Goal: Task Accomplishment & Management: Complete application form

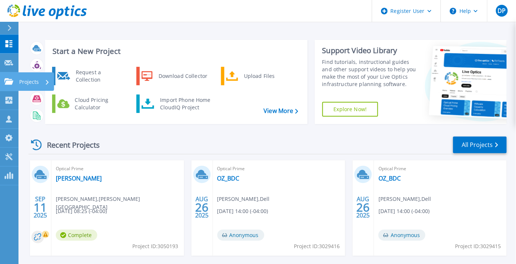
click at [10, 79] on icon at bounding box center [8, 81] width 9 height 6
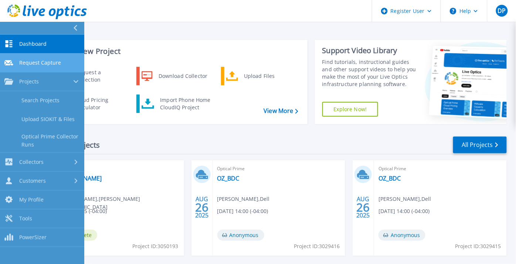
click at [54, 62] on span "Request Capture" at bounding box center [40, 62] width 42 height 7
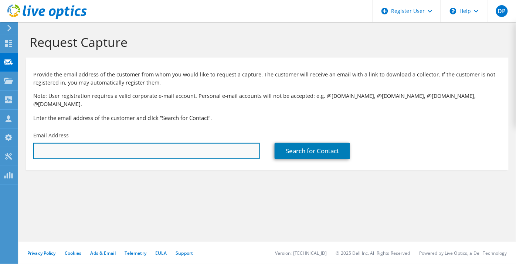
click at [92, 149] on input "text" at bounding box center [146, 151] width 226 height 16
paste input "Kevin McKeon <kmckeon@ESECLENDING.com>"
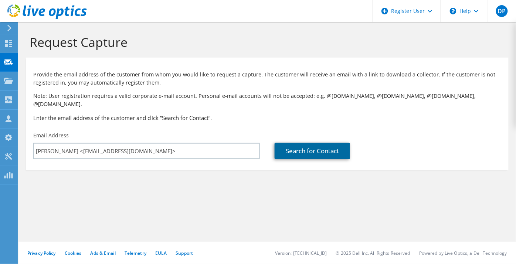
click at [318, 143] on link "Search for Contact" at bounding box center [311, 151] width 75 height 16
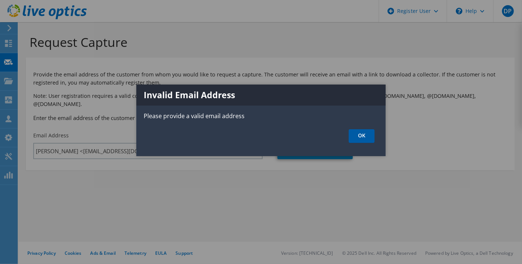
click at [376, 138] on ul "OK" at bounding box center [260, 136] width 249 height 14
click at [361, 135] on link "OK" at bounding box center [362, 136] width 26 height 14
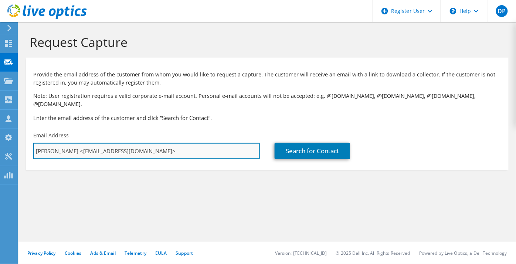
click at [234, 143] on input "Kevin McKeon <kmckeon@ESECLENDING.com>" at bounding box center [146, 151] width 226 height 16
drag, startPoint x: 76, startPoint y: 142, endPoint x: 0, endPoint y: 139, distance: 76.5
click at [0, 139] on html "DP Dell User Deanna Pacheco Deanna.Pacheco@Dell.com Dell My Profile Log Out \n …" at bounding box center [258, 132] width 516 height 264
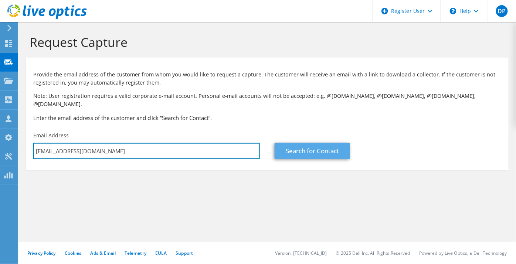
type input "kmckeon@ESECLENDING.com"
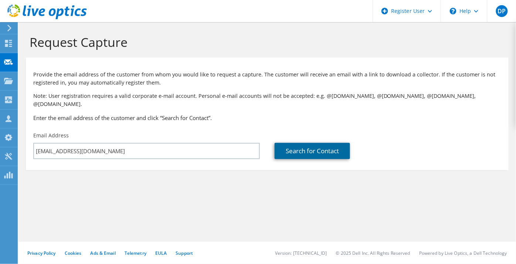
click at [322, 143] on link "Search for Contact" at bounding box center [311, 151] width 75 height 16
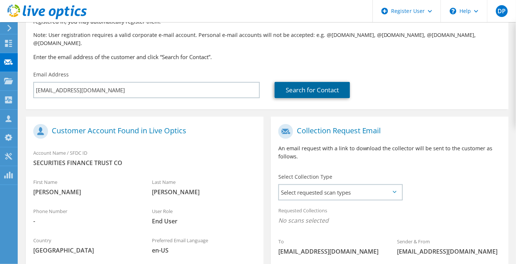
scroll to position [123, 0]
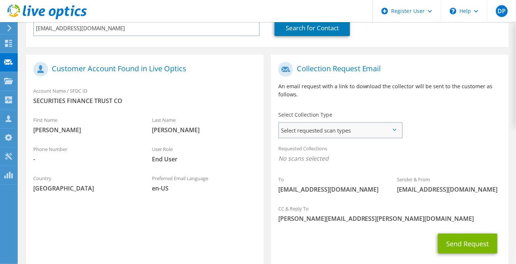
click at [333, 125] on span "Select requested scan types" at bounding box center [340, 130] width 123 height 15
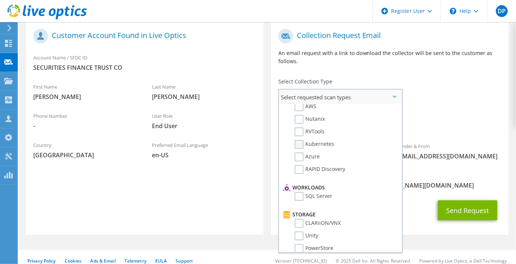
scroll to position [0, 0]
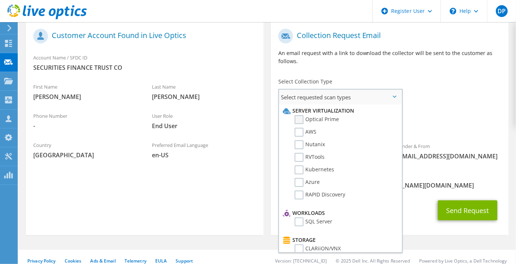
click at [309, 115] on label "Optical Prime" at bounding box center [316, 119] width 44 height 9
click at [0, 0] on input "Optical Prime" at bounding box center [0, 0] width 0 height 0
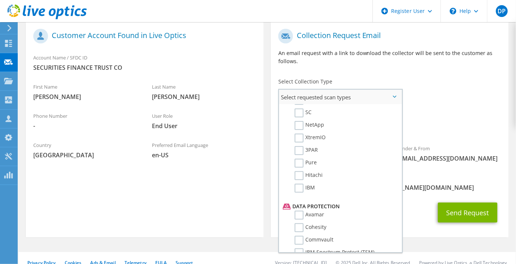
scroll to position [287, 0]
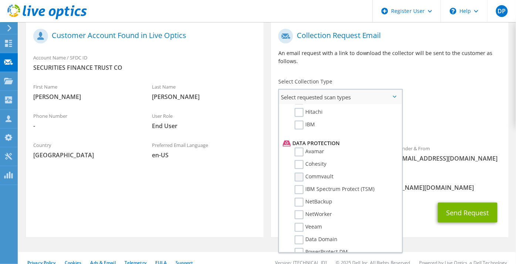
click at [318, 173] on label "Commvault" at bounding box center [313, 177] width 39 height 9
click at [0, 0] on input "Commvault" at bounding box center [0, 0] width 0 height 0
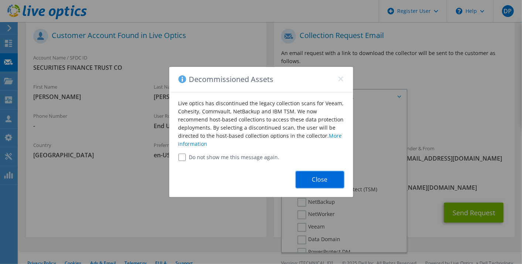
click at [326, 182] on button "Close" at bounding box center [320, 179] width 48 height 17
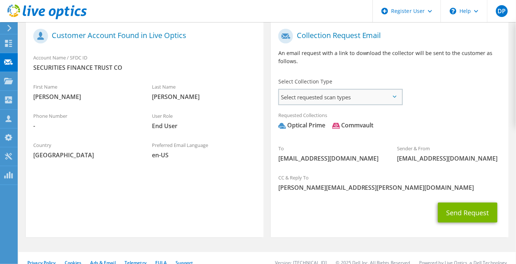
click at [346, 90] on span "Select requested scan types" at bounding box center [340, 97] width 123 height 15
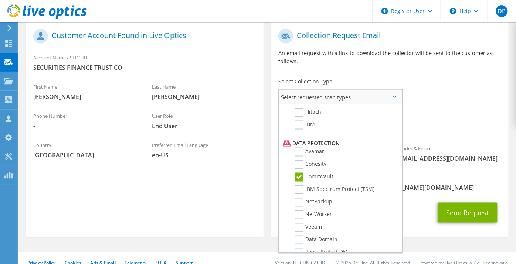
click at [318, 173] on label "Commvault" at bounding box center [313, 177] width 39 height 9
click at [0, 0] on input "Commvault" at bounding box center [0, 0] width 0 height 0
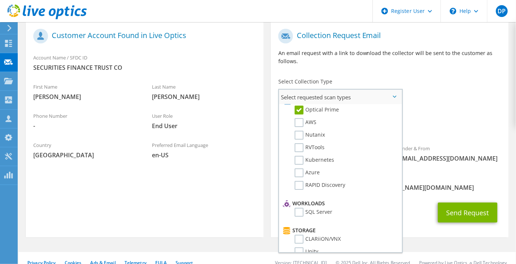
scroll to position [0, 0]
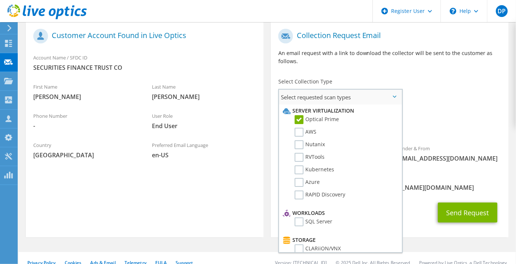
click at [348, 90] on span "Select requested scan types" at bounding box center [340, 97] width 123 height 15
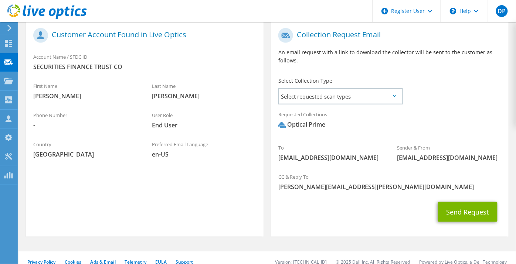
scroll to position [158, 0]
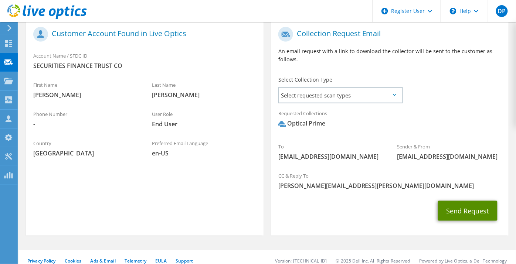
click at [461, 201] on button "Send Request" at bounding box center [467, 211] width 59 height 20
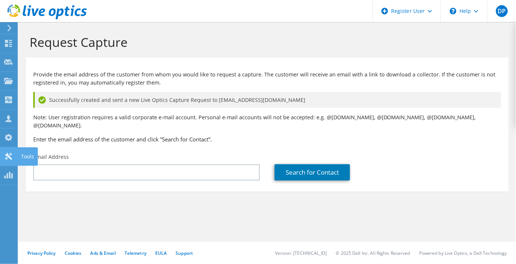
click at [5, 154] on icon at bounding box center [8, 156] width 9 height 7
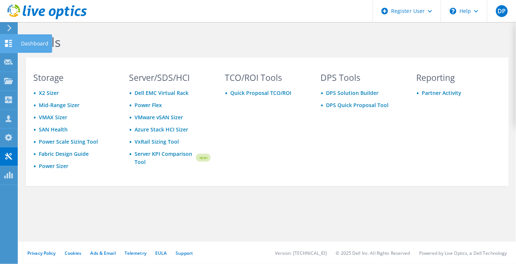
click at [6, 46] on use at bounding box center [8, 43] width 7 height 7
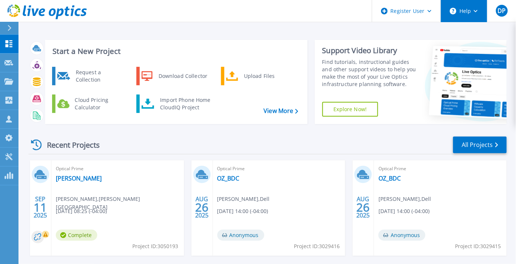
click at [478, 10] on button "Help" at bounding box center [464, 11] width 46 height 22
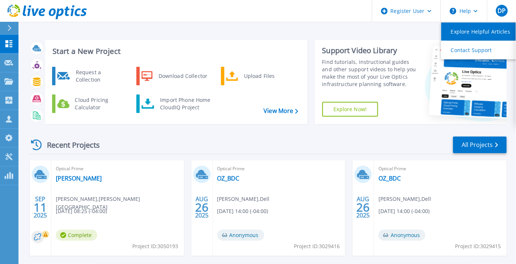
click at [475, 28] on link "Explore Helpful Articles" at bounding box center [482, 32] width 82 height 18
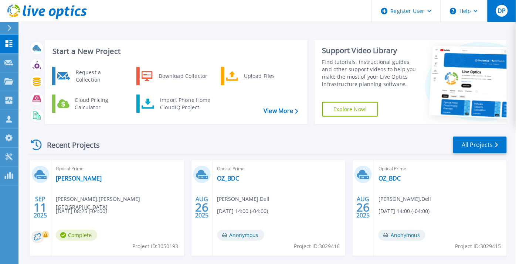
click at [501, 6] on div "DP" at bounding box center [502, 11] width 12 height 12
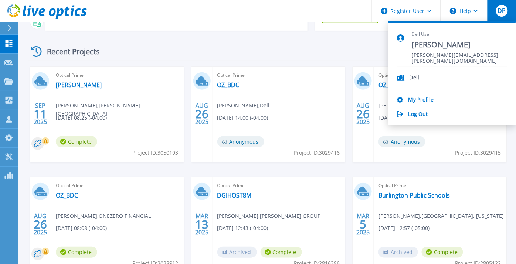
scroll to position [145, 0]
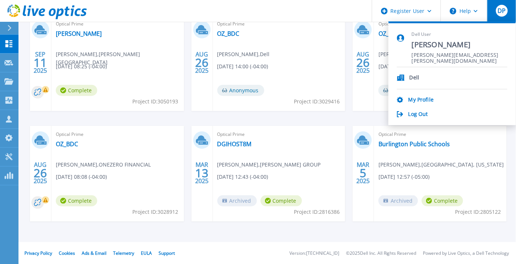
click at [129, 233] on div "[DATE] Optical Prime einstein [PERSON_NAME] , [PERSON_NAME][GEOGRAPHIC_DATA] [D…" at bounding box center [265, 126] width 484 height 221
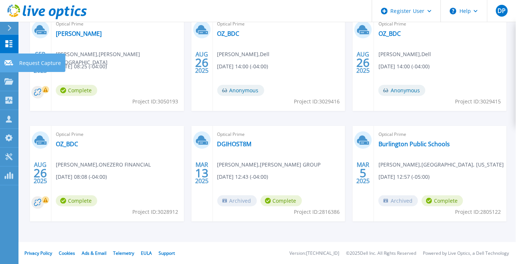
click at [9, 66] on link "Request Capture Request Capture" at bounding box center [9, 63] width 18 height 19
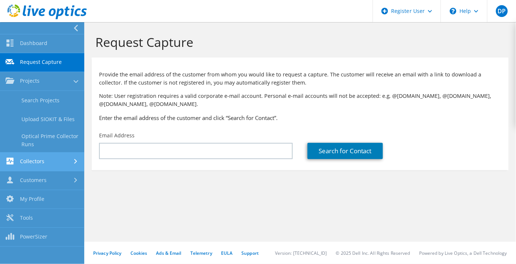
click at [76, 161] on use at bounding box center [75, 161] width 3 height 5
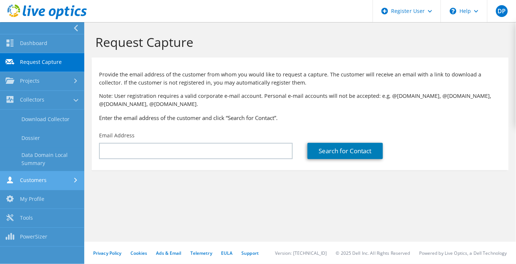
click at [77, 182] on div at bounding box center [76, 180] width 8 height 5
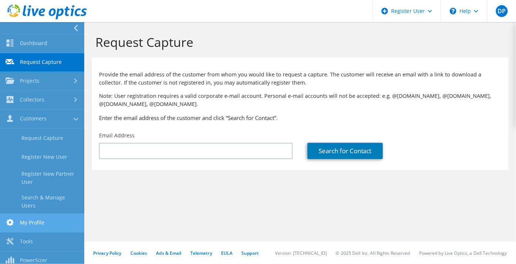
click at [73, 214] on link "My Profile" at bounding box center [42, 223] width 84 height 19
